Goal: Information Seeking & Learning: Understand process/instructions

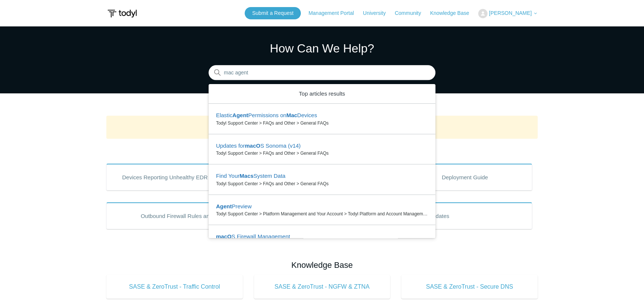
type input "mac agent"
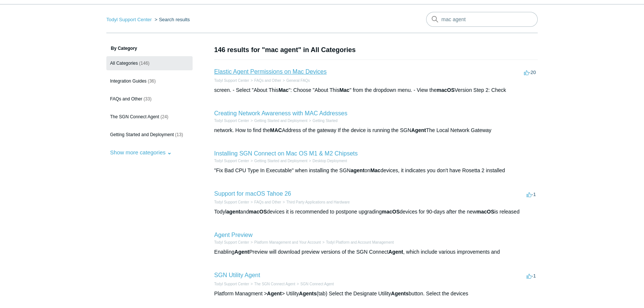
scroll to position [33, 0]
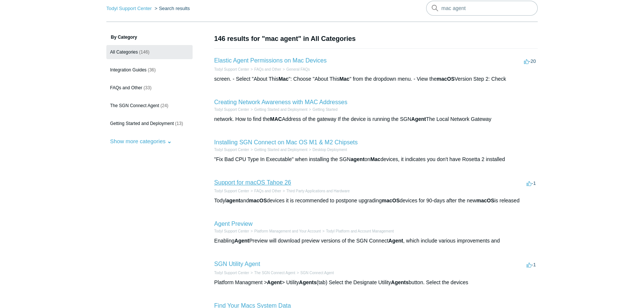
click at [261, 182] on link "Support for macOS Tahoe 26" at bounding box center [252, 182] width 77 height 6
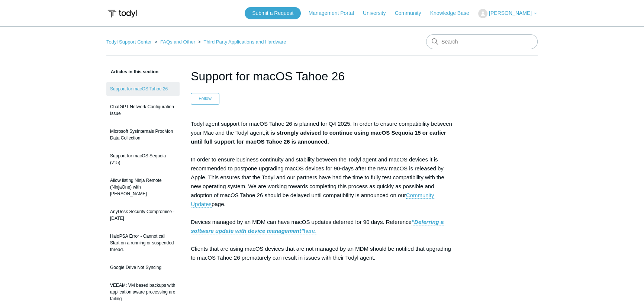
click at [182, 41] on link "FAQs and Other" at bounding box center [177, 42] width 35 height 6
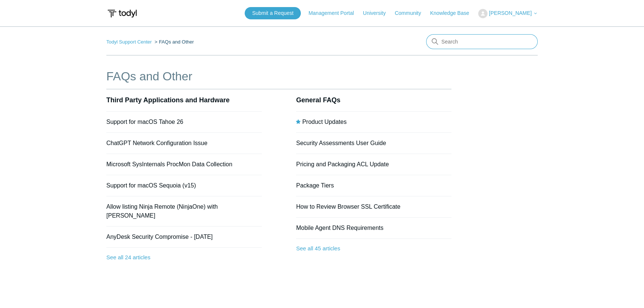
click at [453, 39] on input "Search" at bounding box center [482, 41] width 112 height 15
type input "mac"
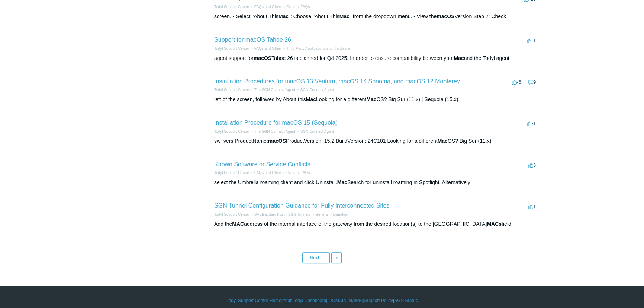
scroll to position [264, 0]
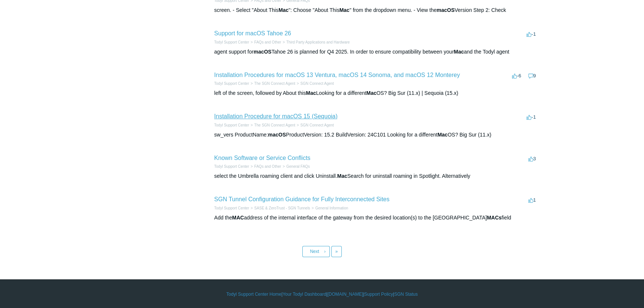
click at [315, 115] on link "Installation Procedure for macOS 15 (Sequoia)" at bounding box center [276, 116] width 124 height 6
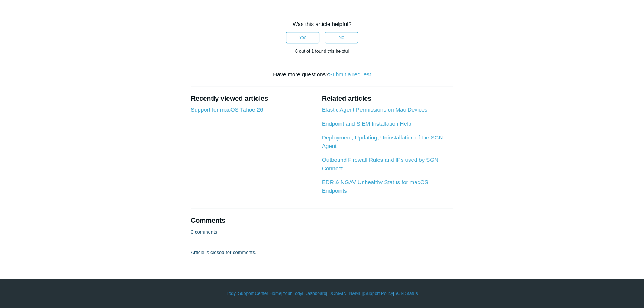
scroll to position [2693, 0]
